Goal: Check status: Check status

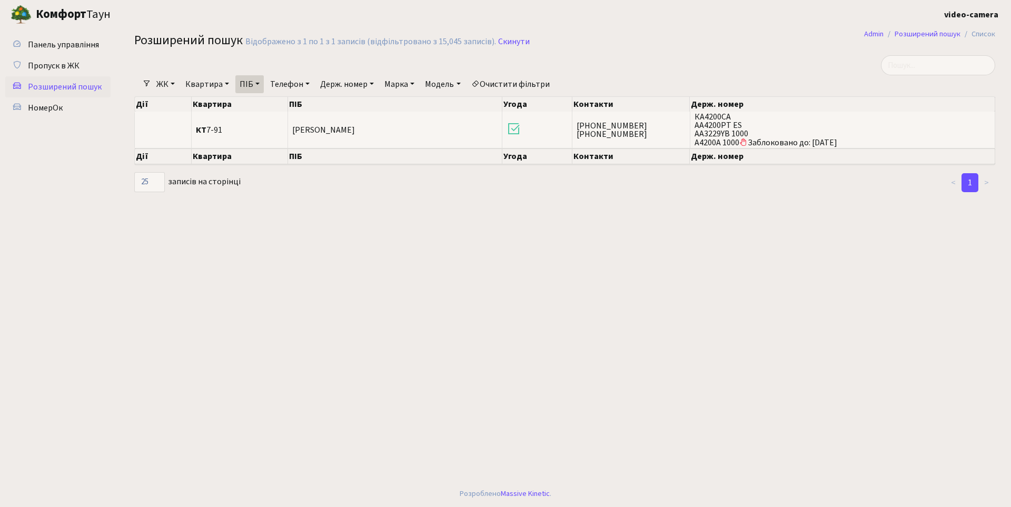
select select "25"
click at [341, 83] on link "Держ. номер" at bounding box center [347, 84] width 62 height 18
click at [342, 106] on input "text" at bounding box center [347, 105] width 62 height 20
type input "3631"
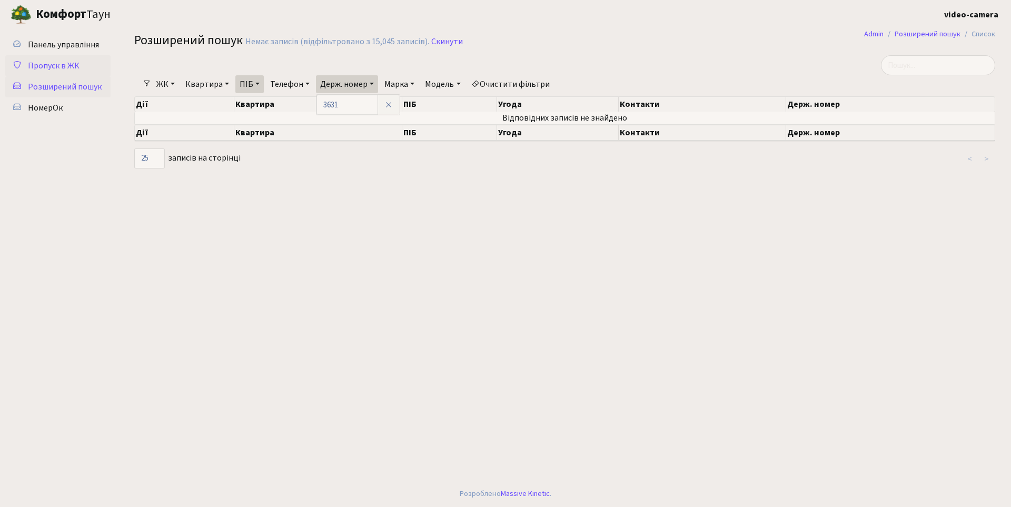
click at [77, 59] on link "Пропуск в ЖК" at bounding box center [57, 65] width 105 height 21
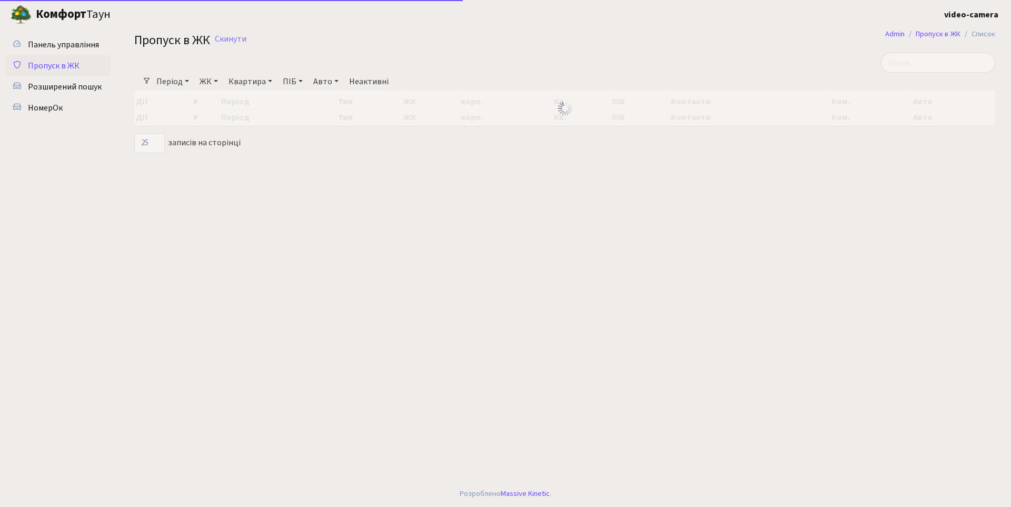
select select "25"
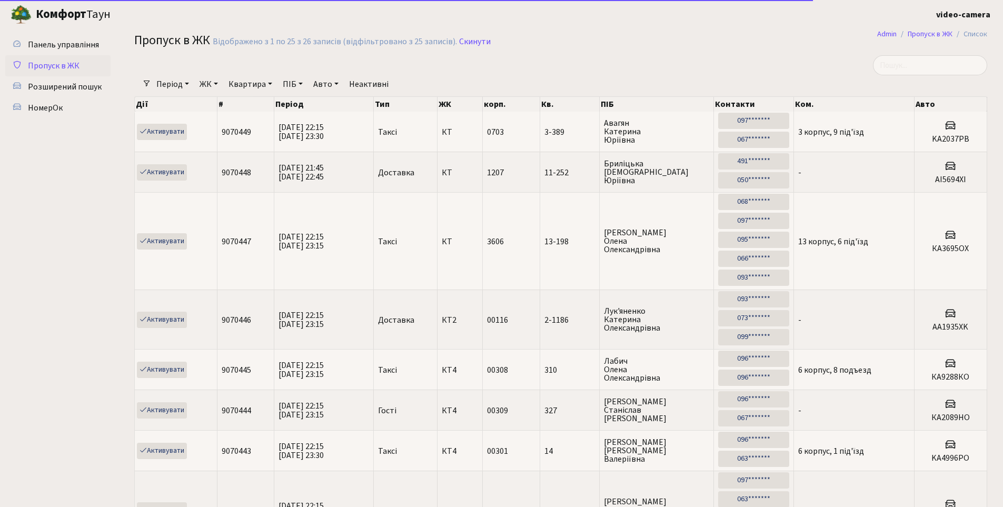
click at [324, 84] on link "Авто" at bounding box center [326, 84] width 34 height 18
click at [331, 111] on input "text" at bounding box center [341, 105] width 62 height 20
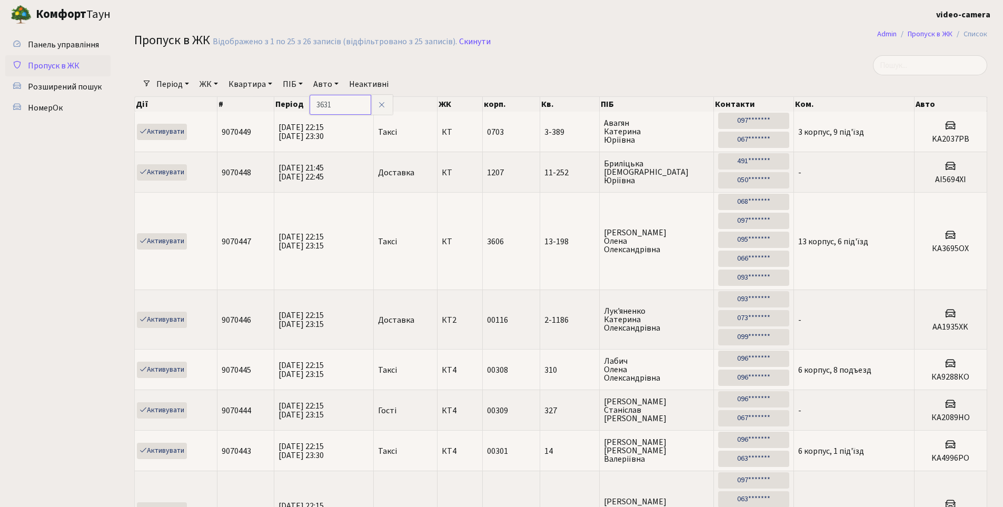
type input "3631"
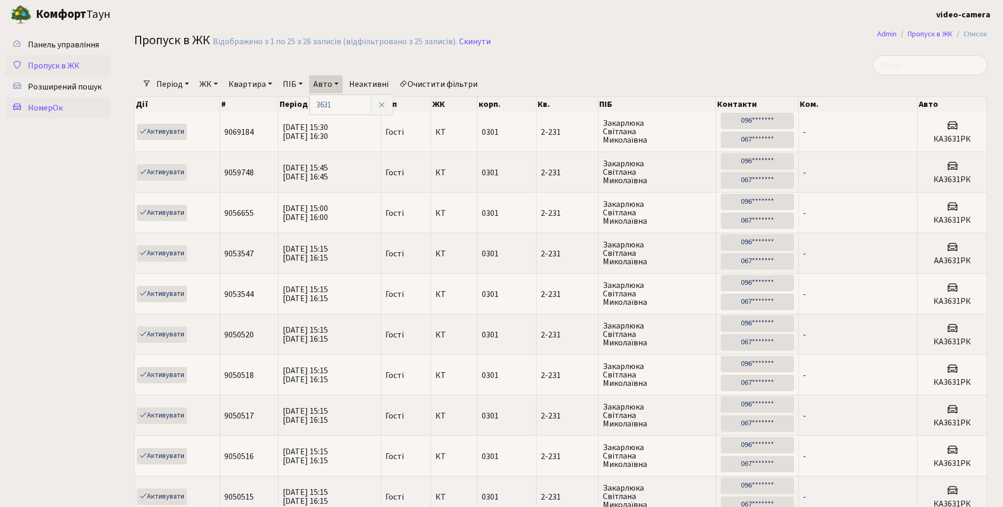
click at [71, 109] on link "НомерОк" at bounding box center [57, 107] width 105 height 21
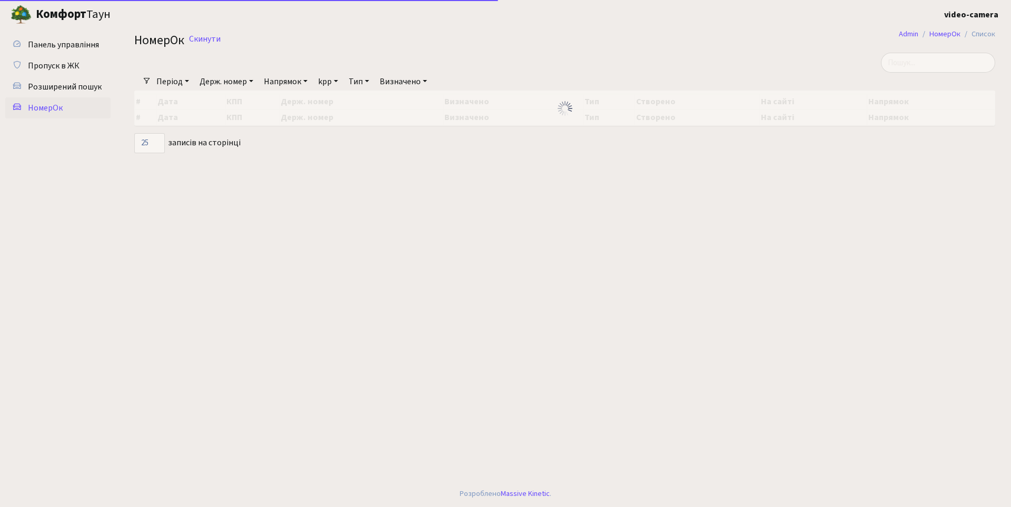
select select "25"
click at [240, 78] on link "Держ. номер" at bounding box center [226, 82] width 62 height 18
click at [220, 103] on input "text" at bounding box center [227, 102] width 62 height 20
type input "3631"
